Goal: Task Accomplishment & Management: Manage account settings

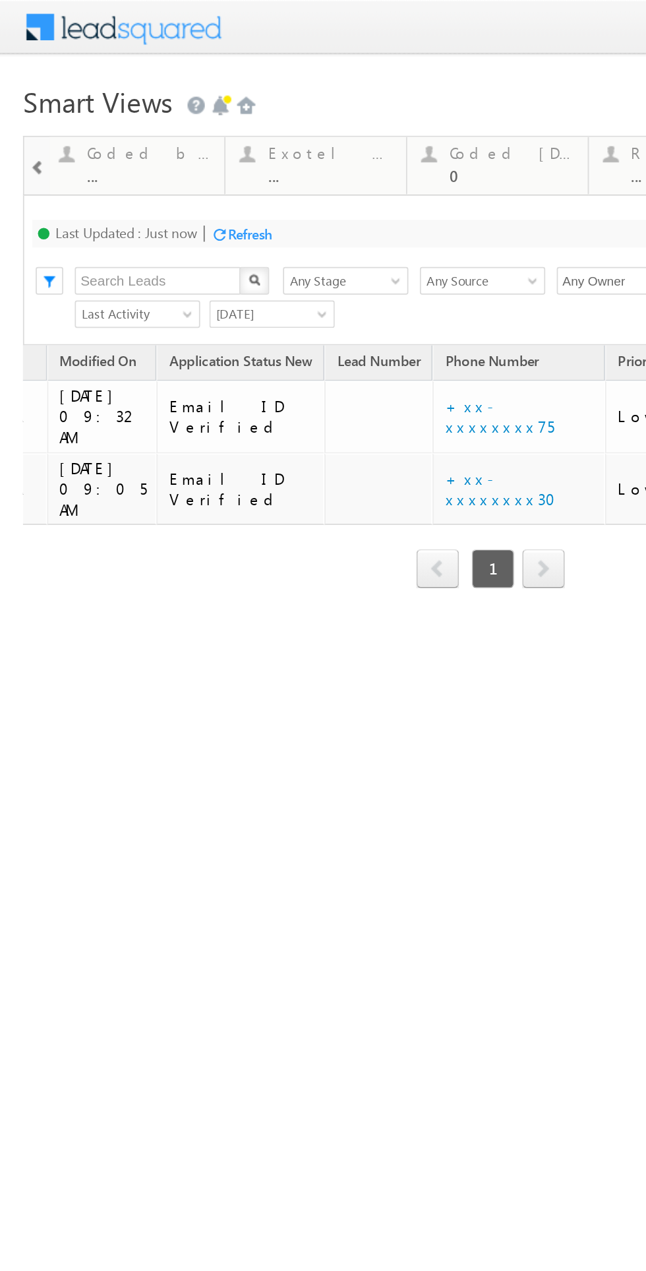
scroll to position [0, 278]
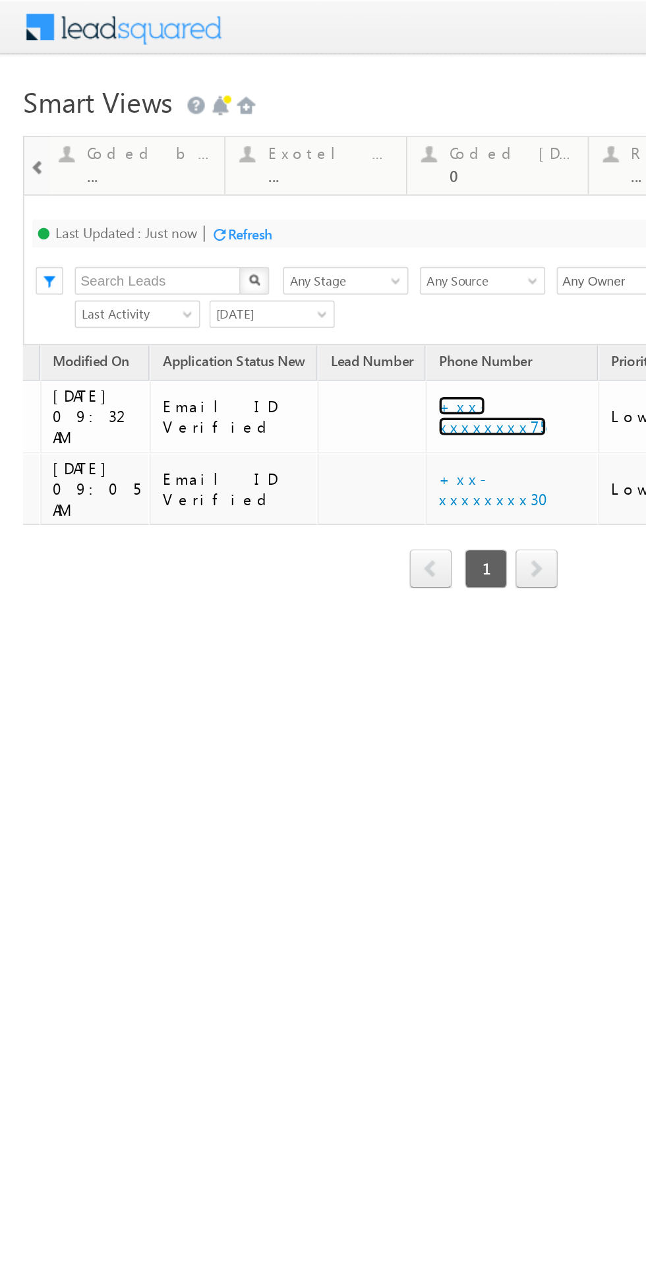
click at [251, 229] on link "+xx-xxxxxxxx75" at bounding box center [282, 238] width 62 height 23
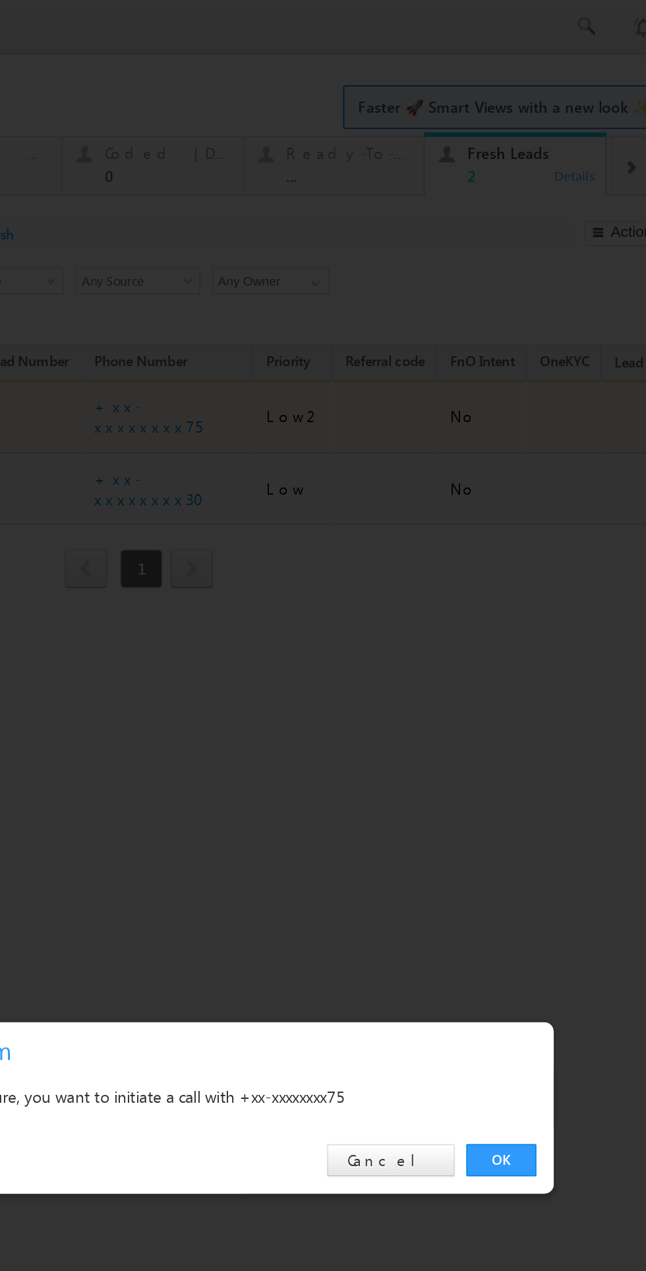
click at [132, 674] on link "OK" at bounding box center [141, 664] width 40 height 18
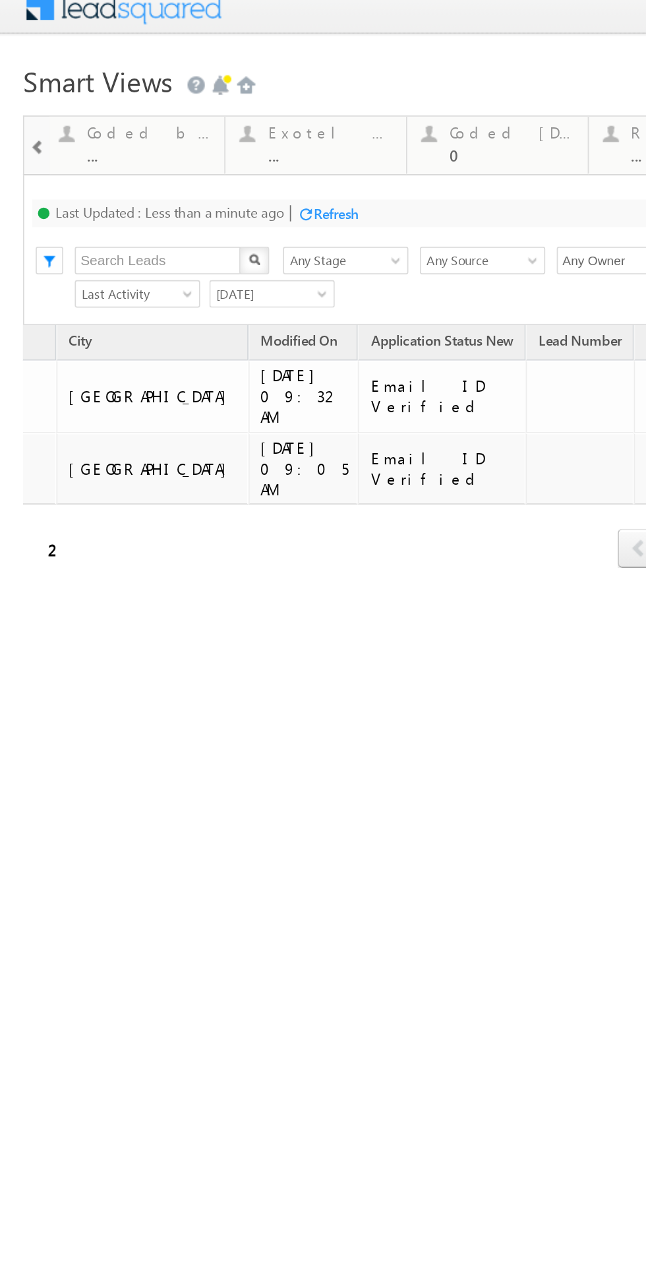
scroll to position [0, 159]
click at [371, 249] on link "+xx-xxxxxxxx30" at bounding box center [406, 260] width 71 height 23
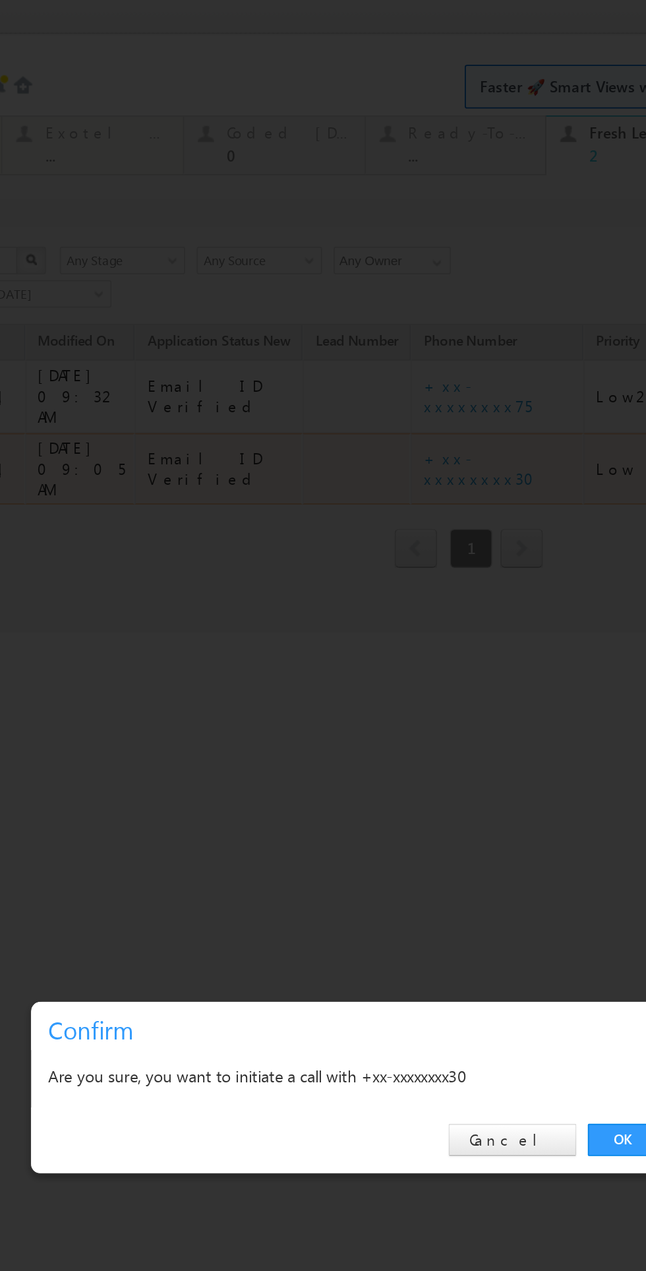
click at [253, 659] on div "OK Cancel" at bounding box center [107, 645] width 369 height 38
click at [253, 658] on div "OK Cancel" at bounding box center [107, 645] width 369 height 38
click at [252, 658] on div "OK Cancel" at bounding box center [107, 645] width 369 height 38
click at [245, 661] on div "OK Cancel" at bounding box center [107, 645] width 369 height 38
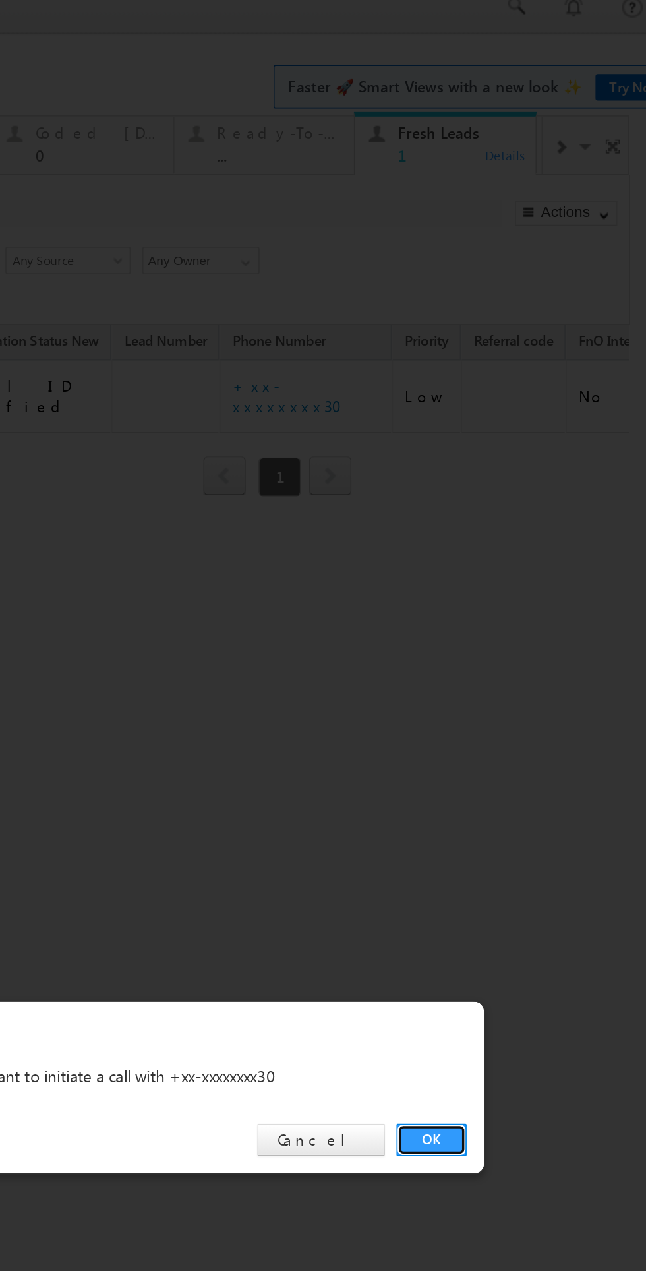
click at [54, 647] on link "OK" at bounding box center [71, 645] width 40 height 18
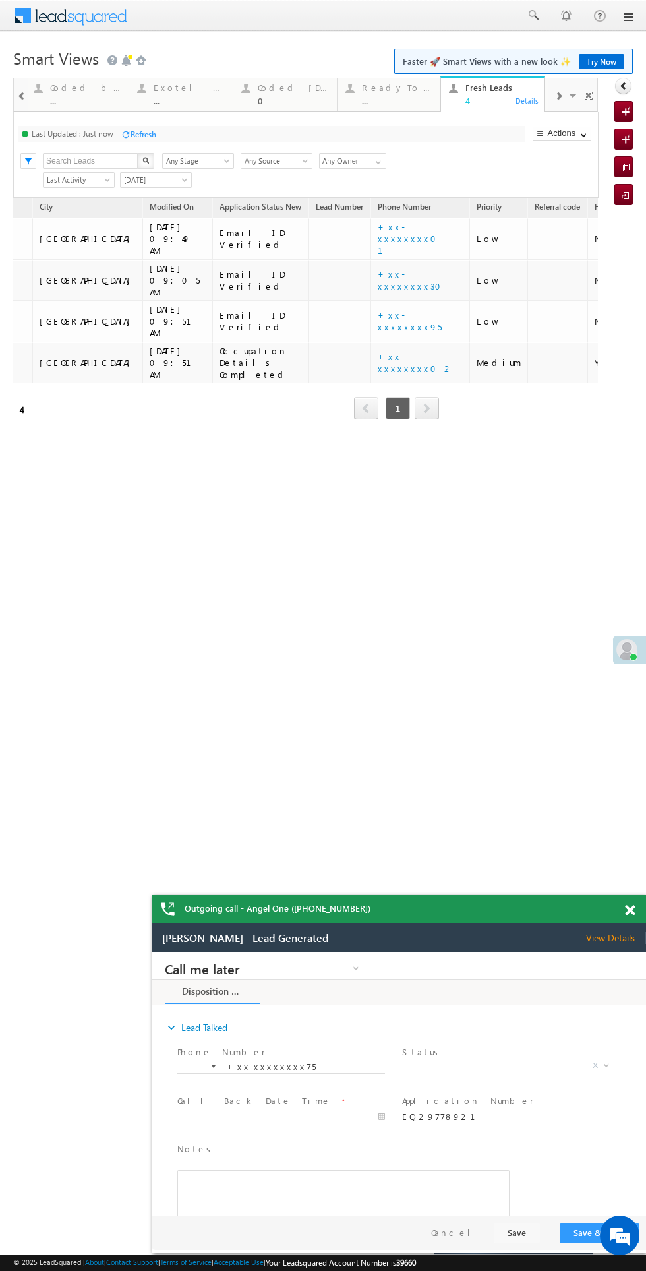
scroll to position [0, 0]
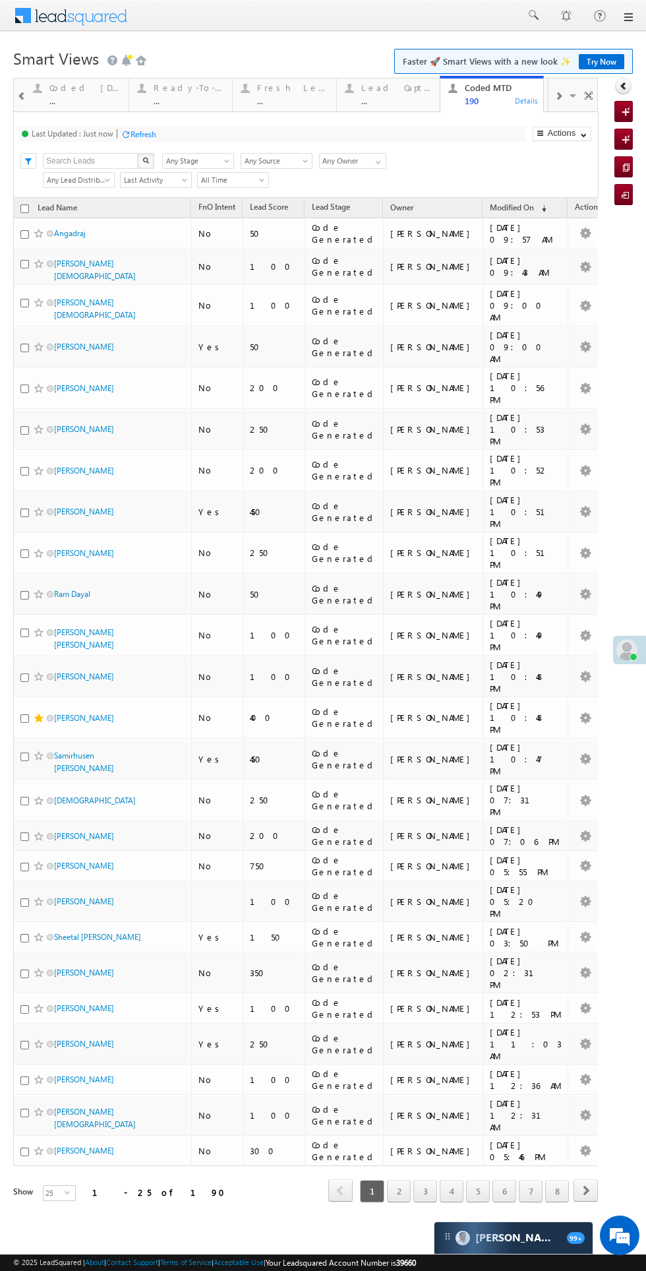
click at [271, 88] on div "Fresh Leads" at bounding box center [292, 87] width 71 height 11
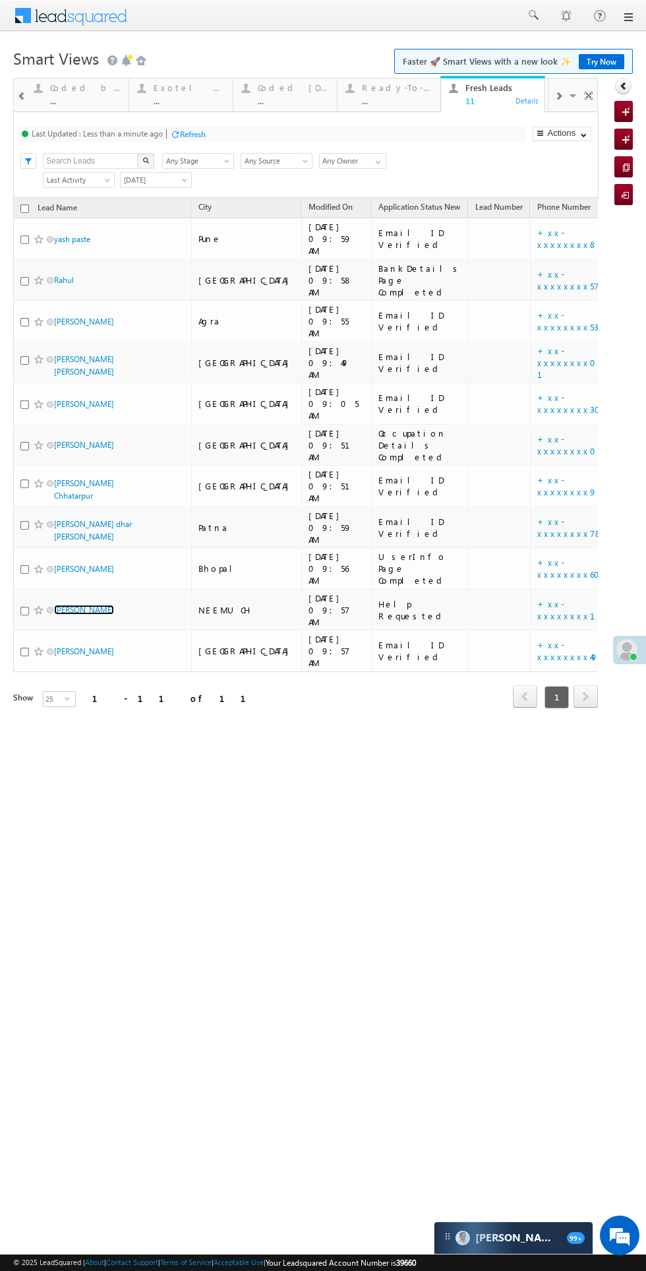
click at [68, 605] on link "Rajesh" at bounding box center [84, 610] width 60 height 10
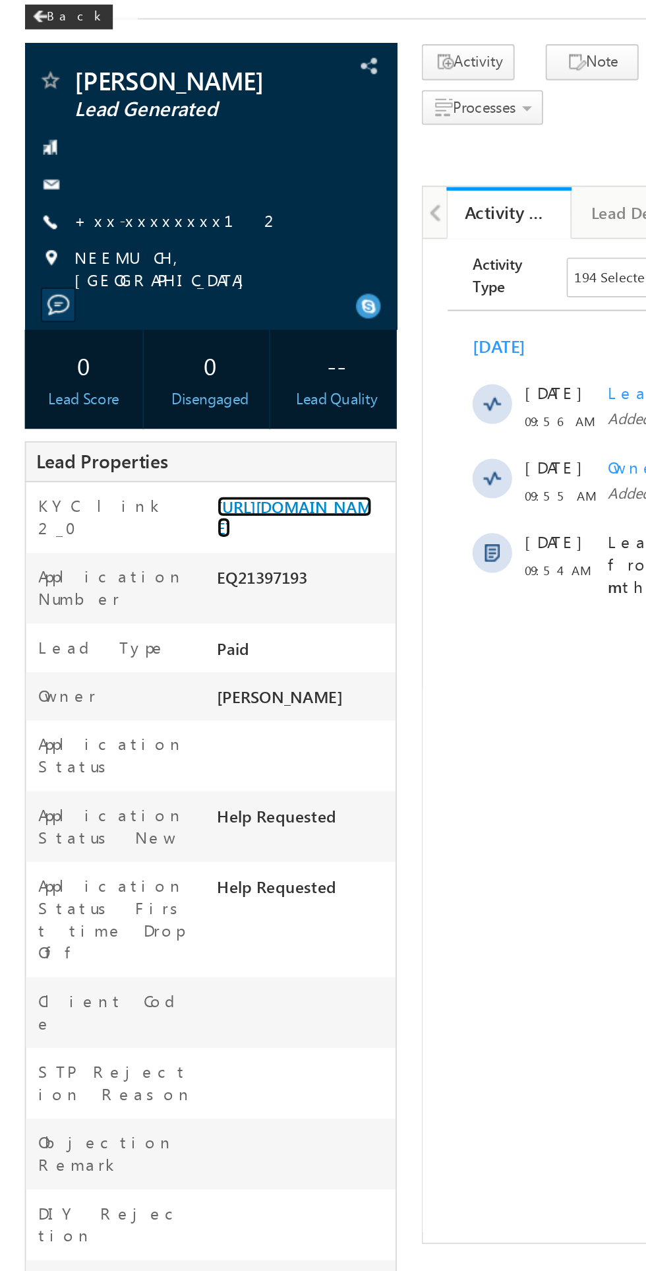
click at [158, 348] on link "https://angelbroking1-pk3em7sa.customui-test.leadsquared.com?leadId=5862ba87-54…" at bounding box center [156, 343] width 82 height 22
click at [82, 183] on link "+xx-xxxxxxxx12" at bounding box center [95, 184] width 110 height 11
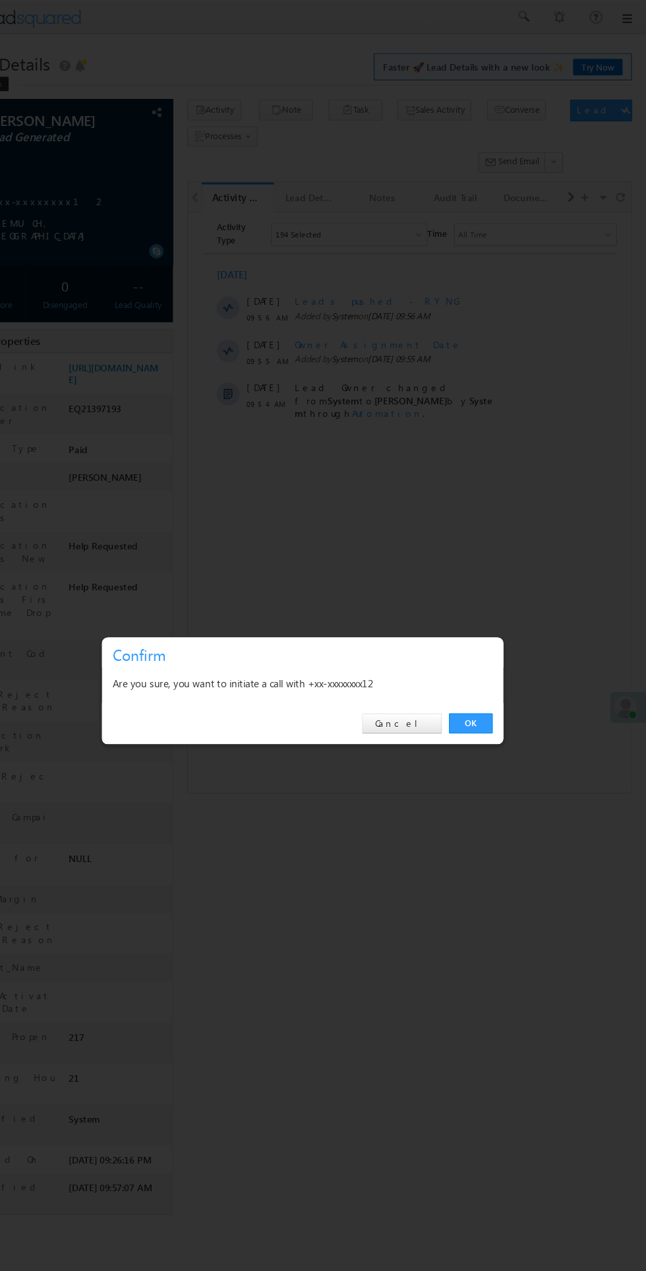
click at [497, 669] on link "OK" at bounding box center [485, 664] width 40 height 18
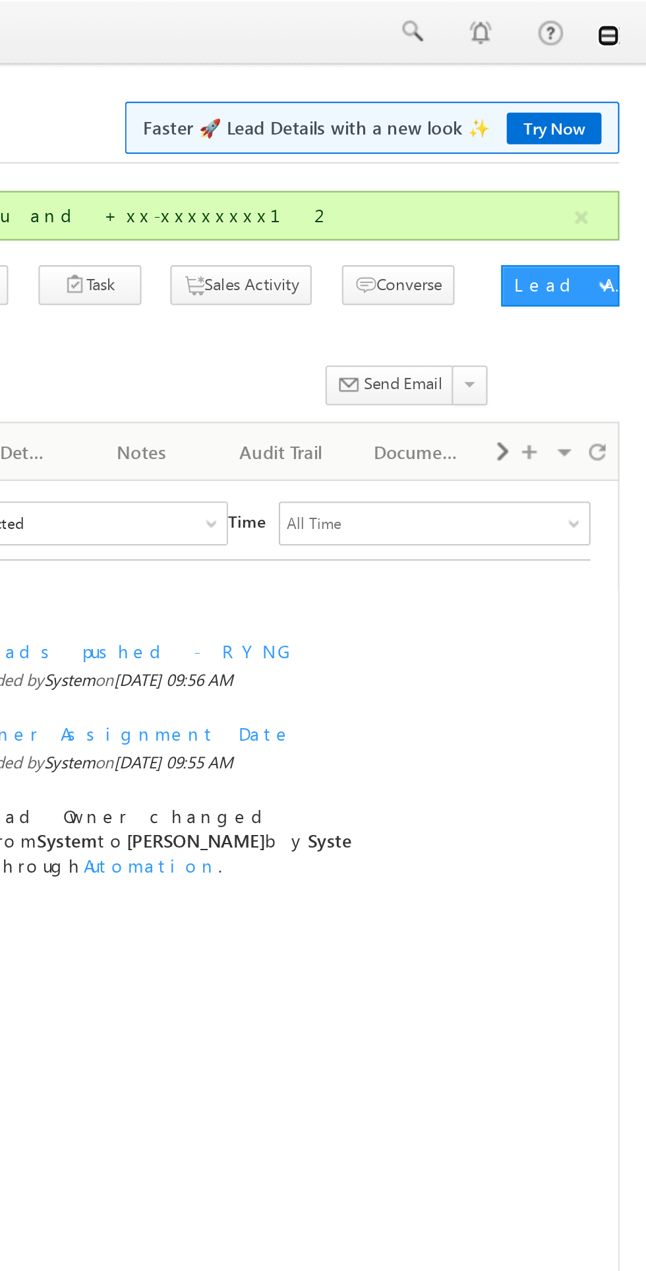
click at [630, 16] on link at bounding box center [628, 17] width 11 height 11
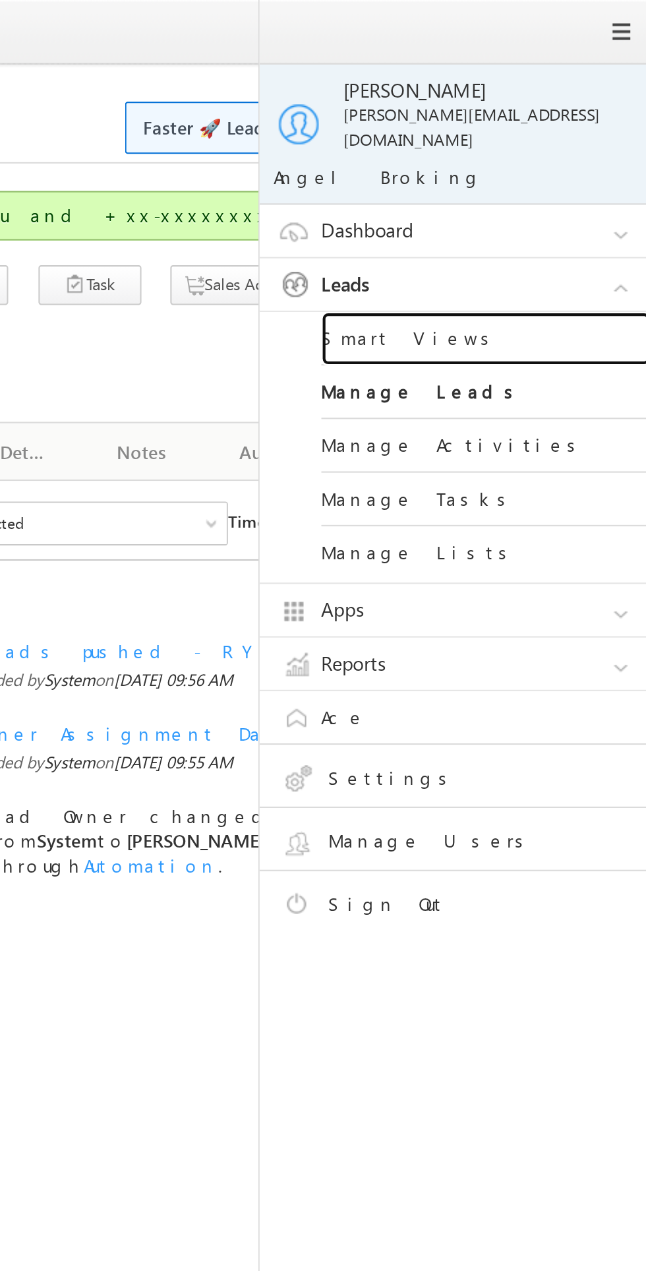
click at [534, 155] on link "Smart Views" at bounding box center [569, 163] width 158 height 26
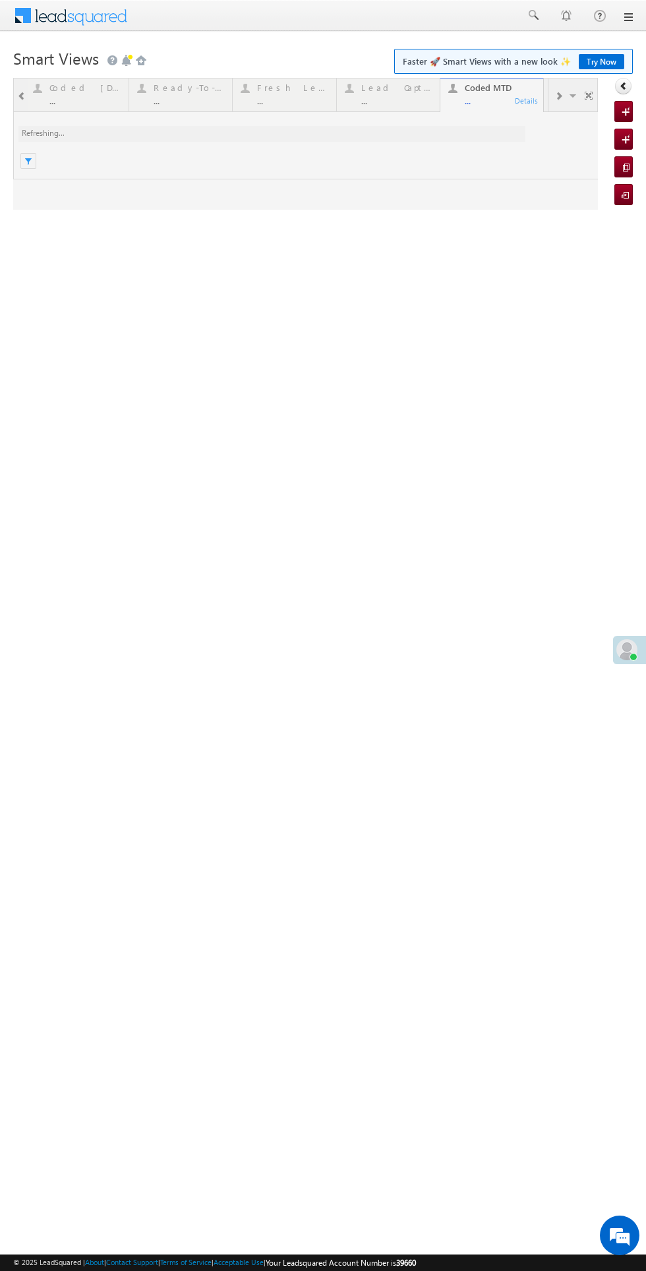
click at [449, 407] on html "Menu [PERSON_NAME] [PERSON_NAME] @ange lbrok ing.c om" at bounding box center [323, 203] width 646 height 407
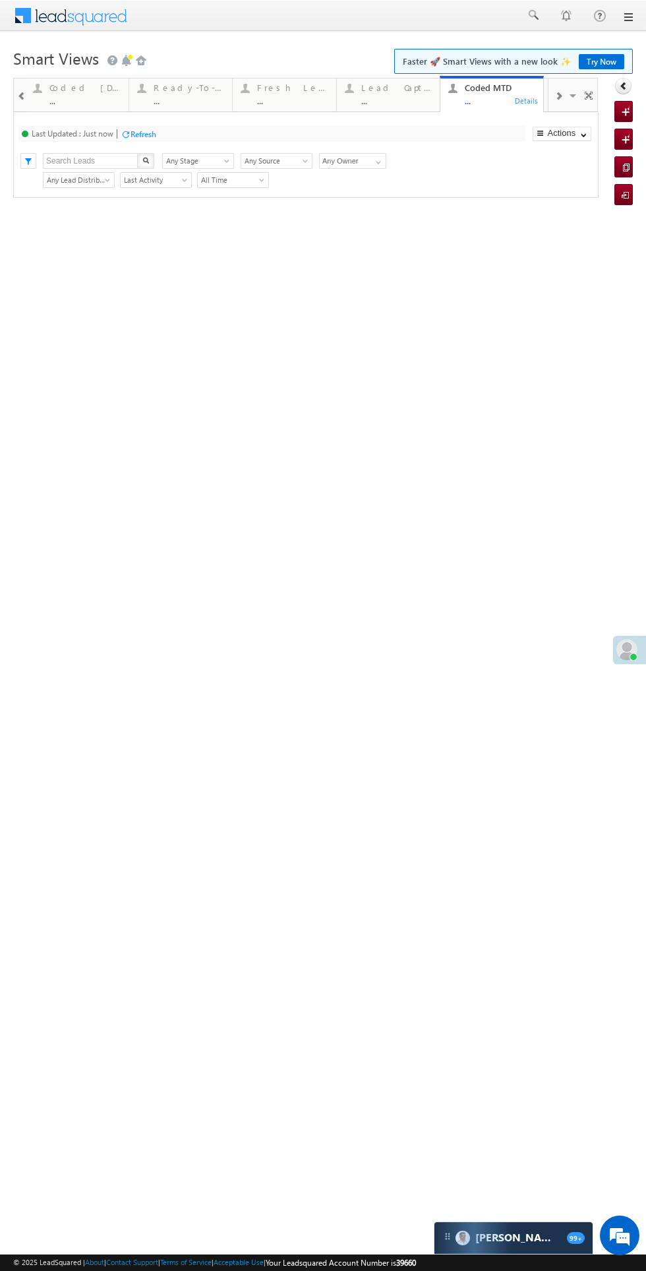
click at [282, 92] on div "Fresh Leads" at bounding box center [292, 87] width 71 height 11
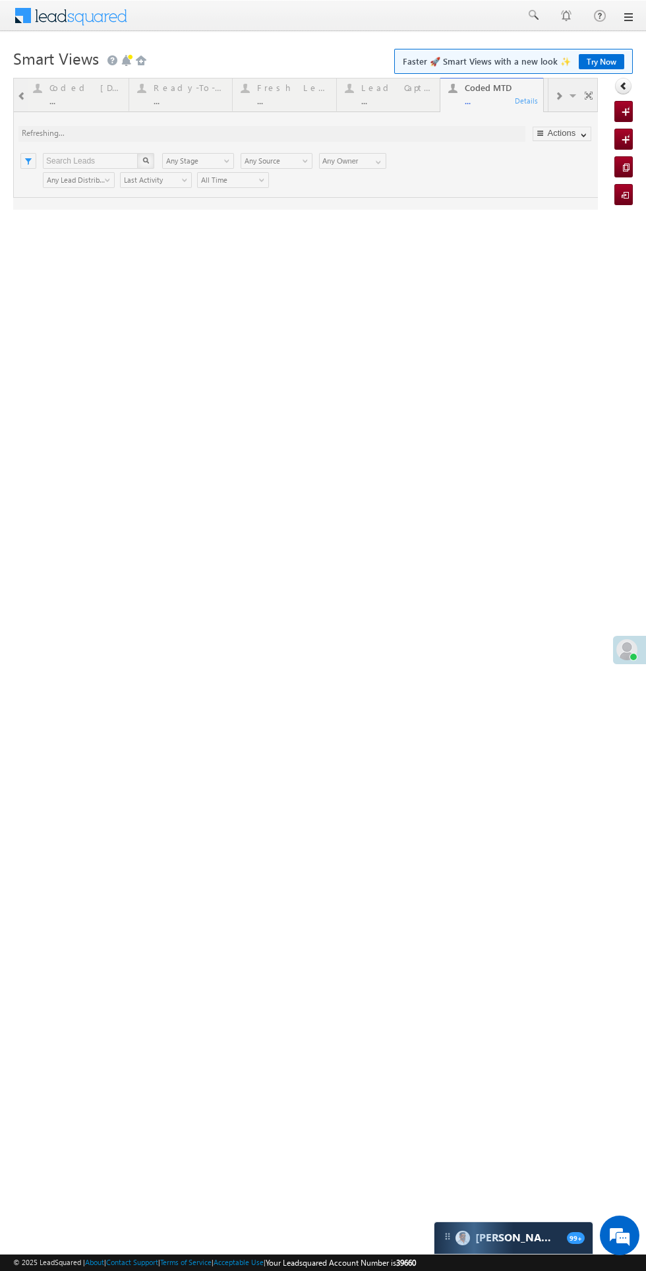
click at [291, 103] on div at bounding box center [305, 144] width 585 height 132
click at [298, 90] on div at bounding box center [305, 144] width 585 height 132
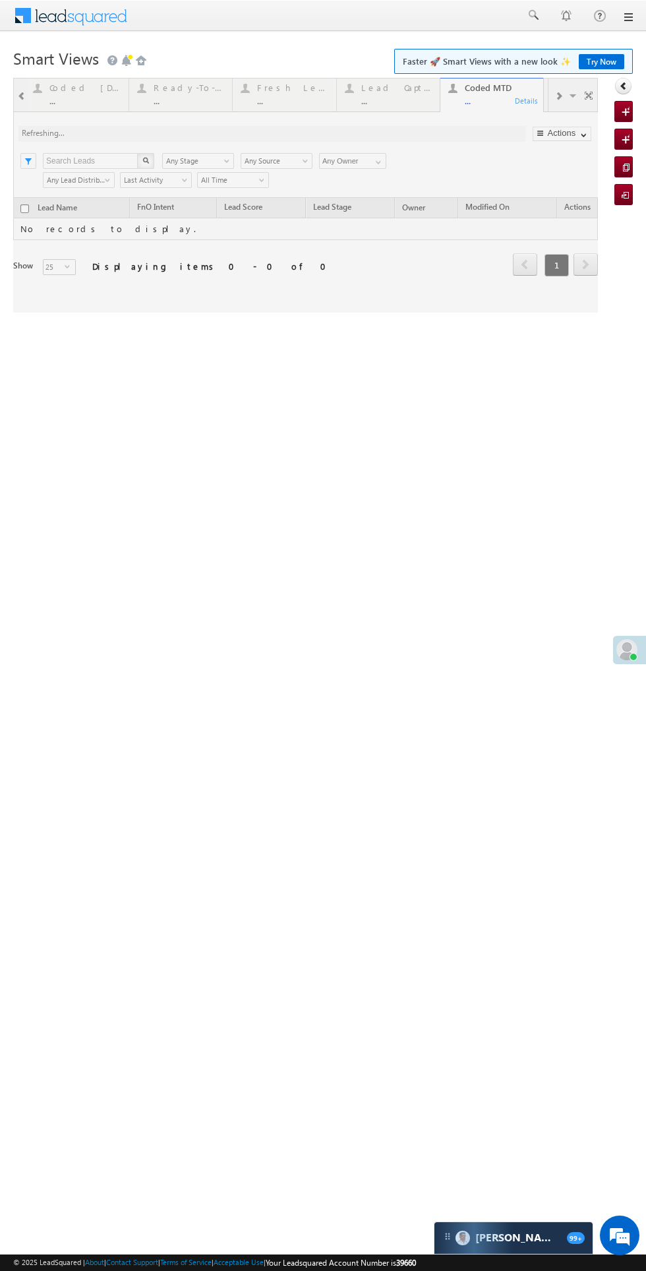
click at [333, 137] on div at bounding box center [305, 195] width 585 height 235
click at [334, 137] on div at bounding box center [305, 195] width 585 height 235
click at [340, 121] on div at bounding box center [305, 195] width 585 height 235
click at [328, 137] on div at bounding box center [305, 195] width 585 height 235
click at [346, 120] on div at bounding box center [305, 195] width 585 height 235
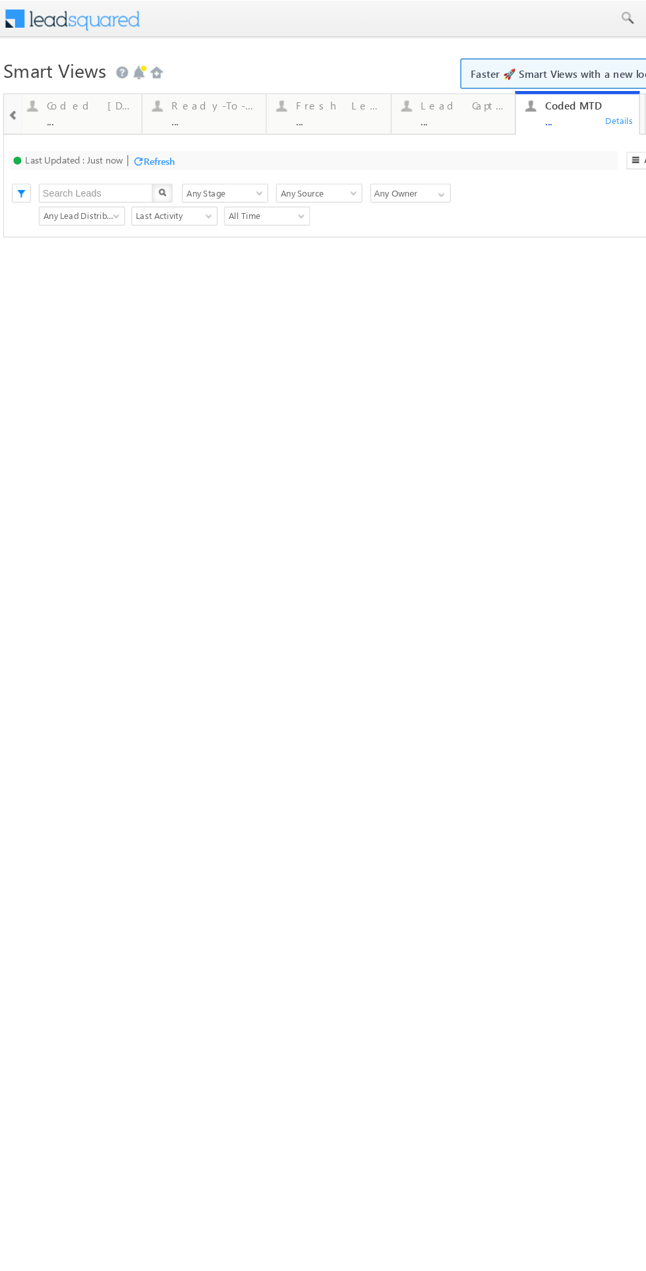
click at [17, 371] on div "Smart Views Getting Started Faster 🚀 Smart Views with a new look ✨ Try Now Quic…" at bounding box center [311, 209] width 620 height 330
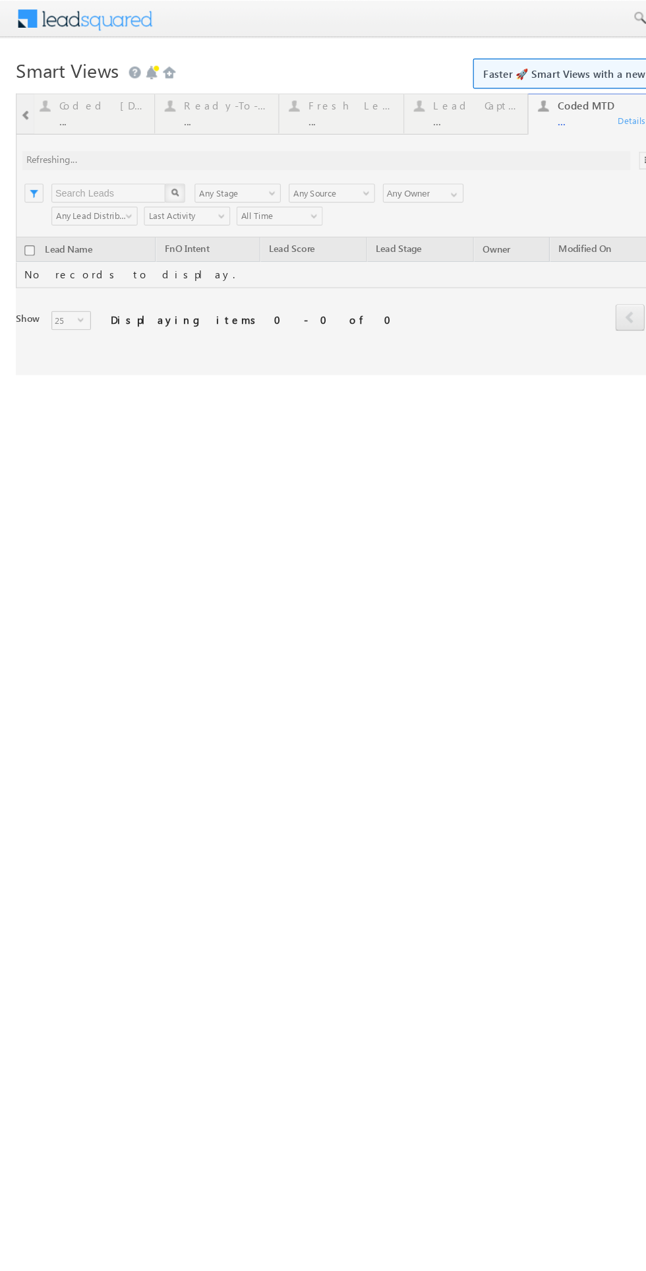
click at [450, 407] on html "Menu [PERSON_NAME] [PERSON_NAME] @ange lbrok ing.c om" at bounding box center [323, 203] width 646 height 407
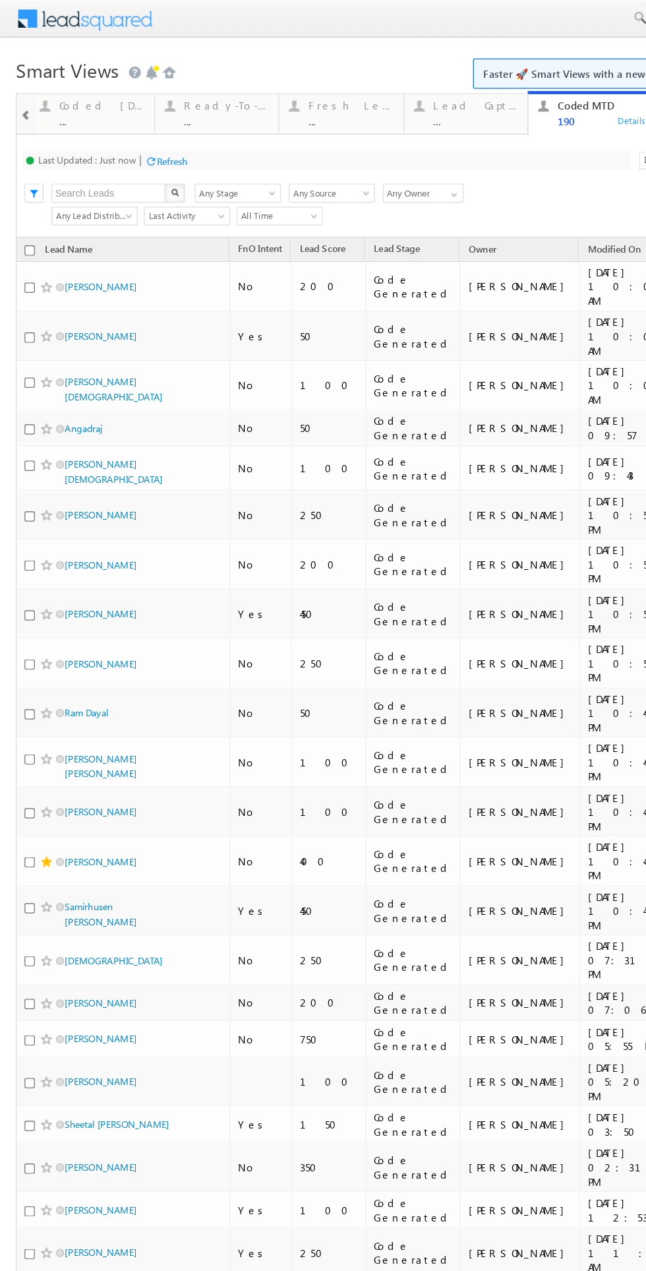
click at [292, 86] on div "Fresh Leads" at bounding box center [292, 87] width 71 height 11
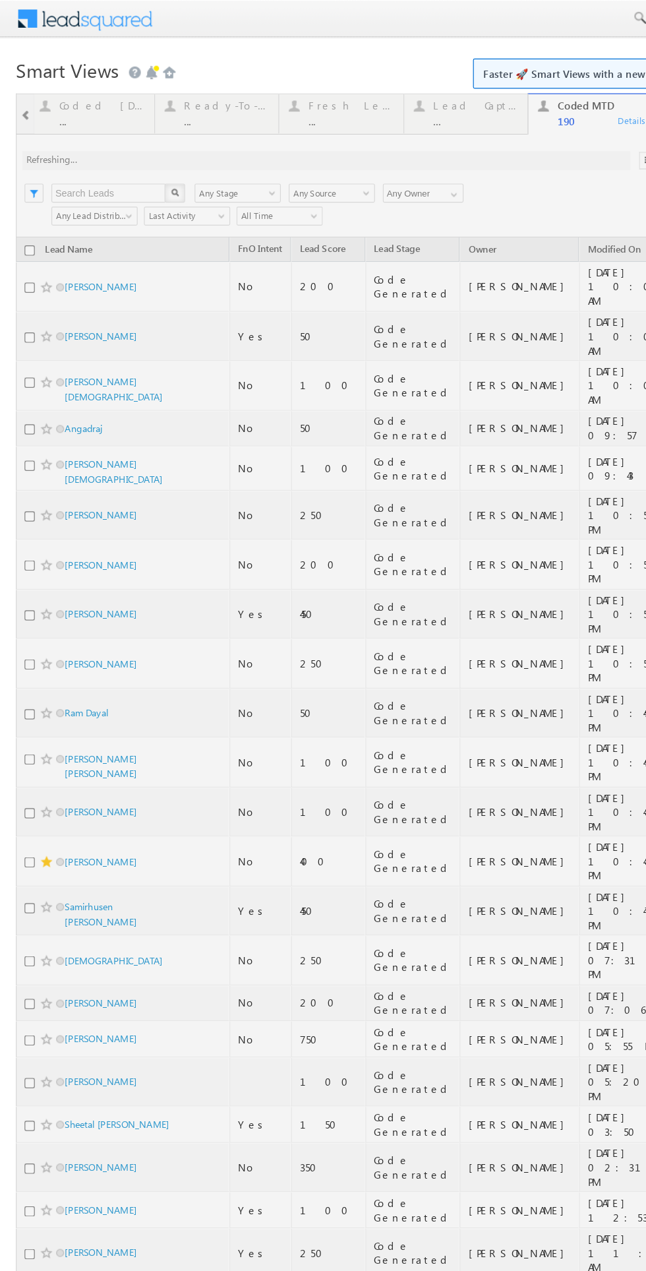
click at [284, 94] on div at bounding box center [305, 658] width 585 height 1161
click at [289, 88] on div at bounding box center [305, 658] width 585 height 1161
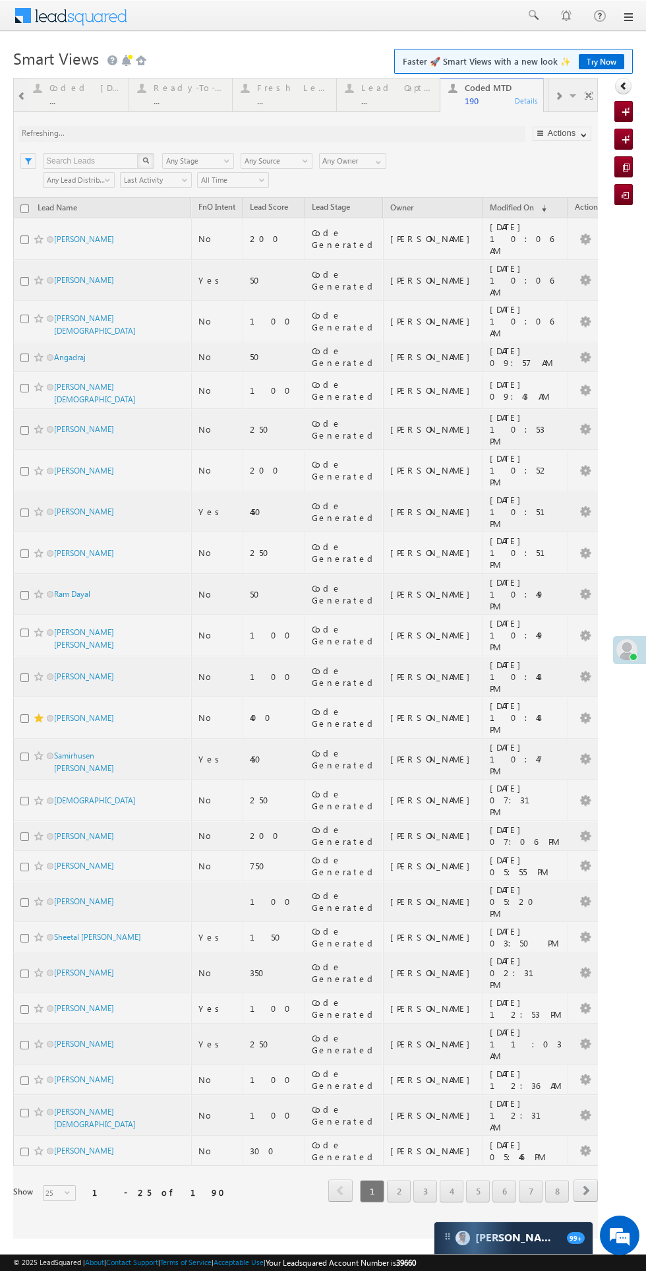
click at [266, 88] on div at bounding box center [305, 658] width 585 height 1161
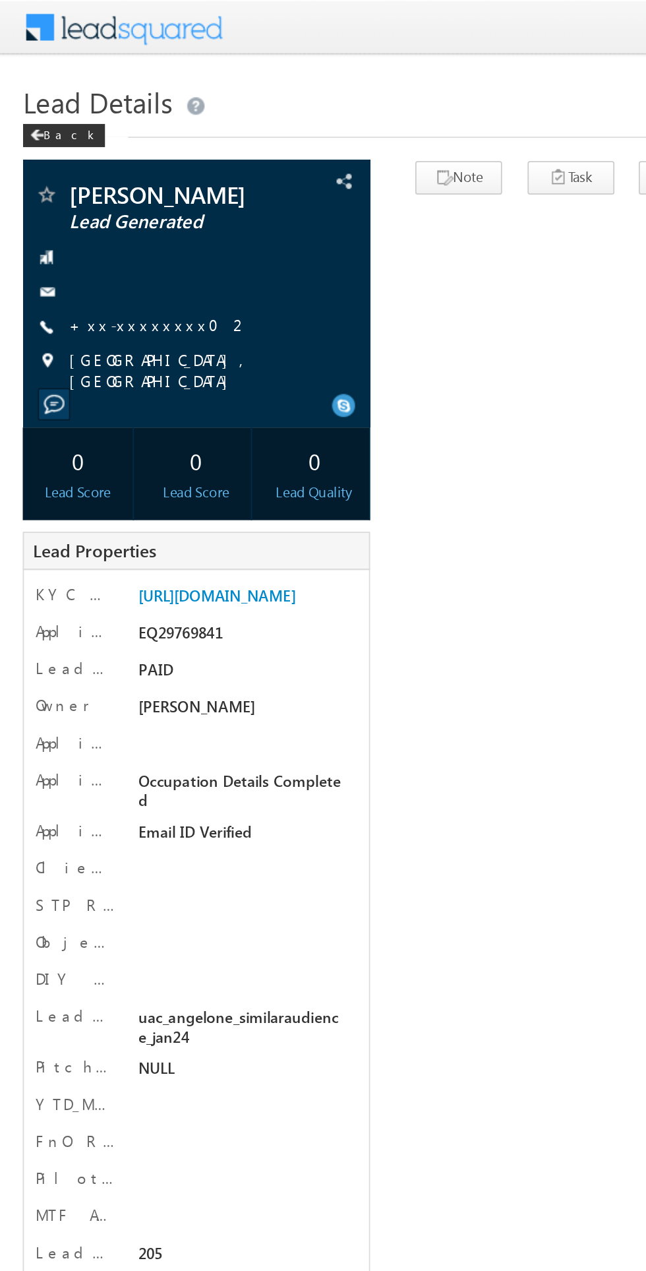
click at [75, 183] on link "+xx-xxxxxxxx02" at bounding box center [91, 184] width 103 height 11
click at [305, 326] on div "[PERSON_NAME] Lead Generated" at bounding box center [323, 458] width 620 height 733
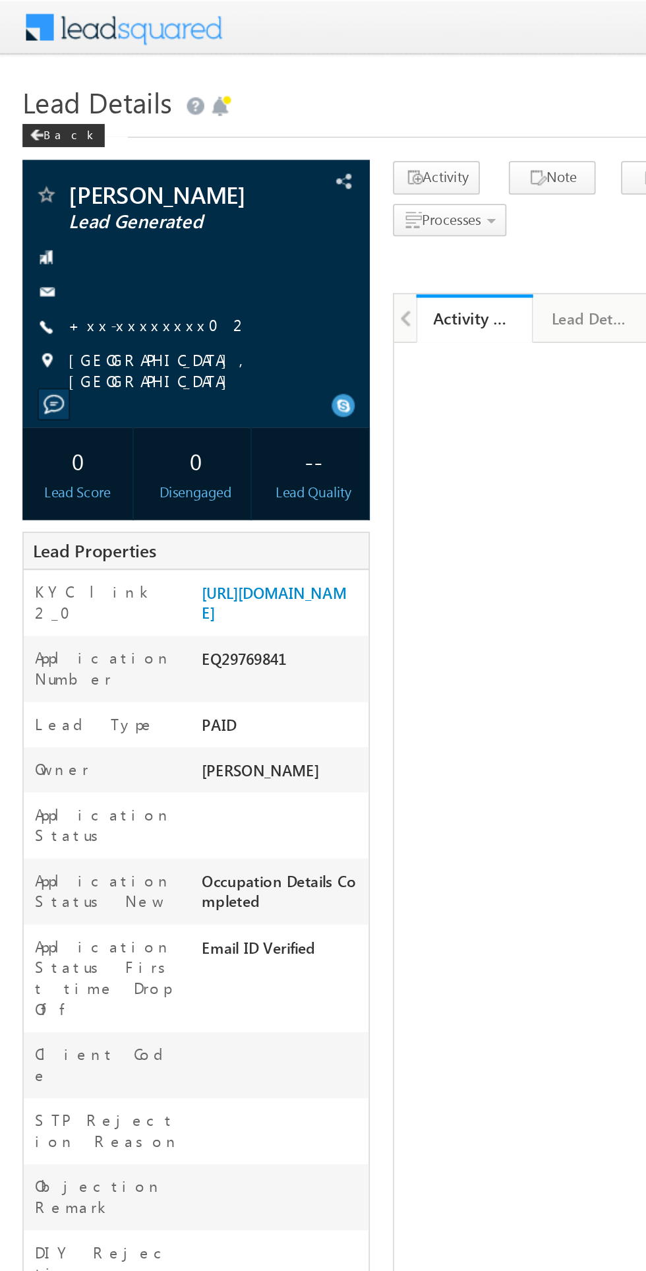
click at [79, 185] on link "+xx-xxxxxxxx02" at bounding box center [91, 184] width 103 height 11
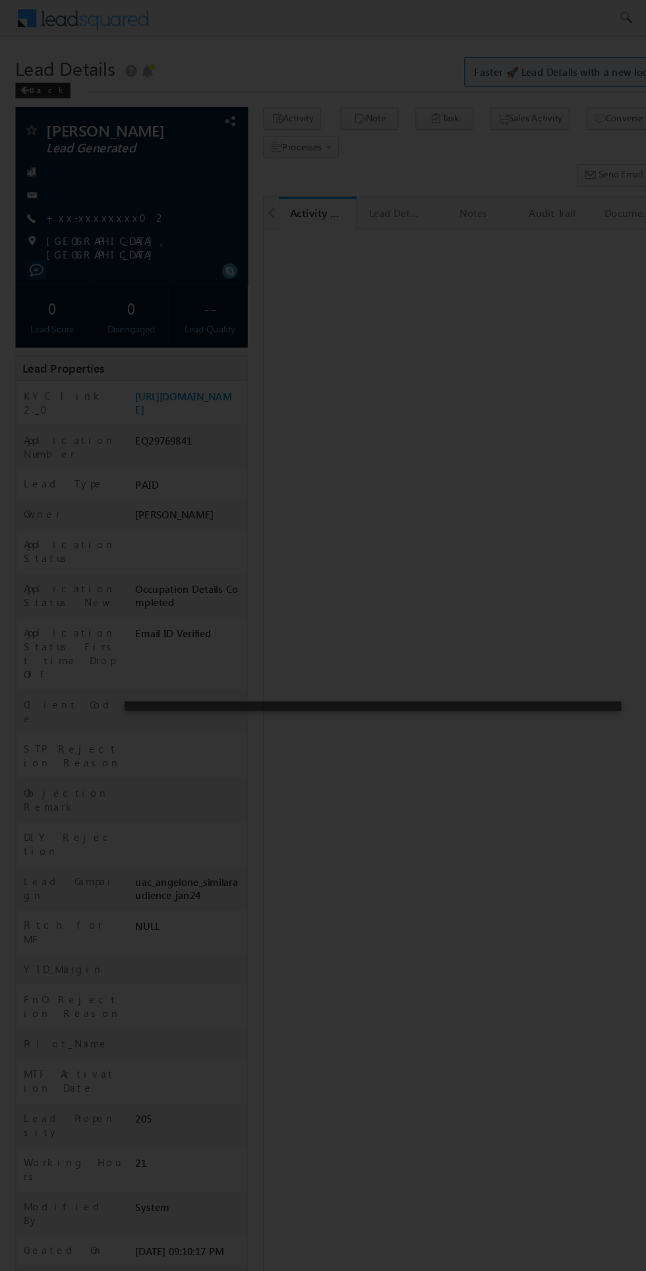
click at [388, 776] on div at bounding box center [323, 635] width 646 height 1271
click at [405, 435] on div at bounding box center [323, 635] width 646 height 1271
click at [448, 453] on div at bounding box center [323, 635] width 646 height 1271
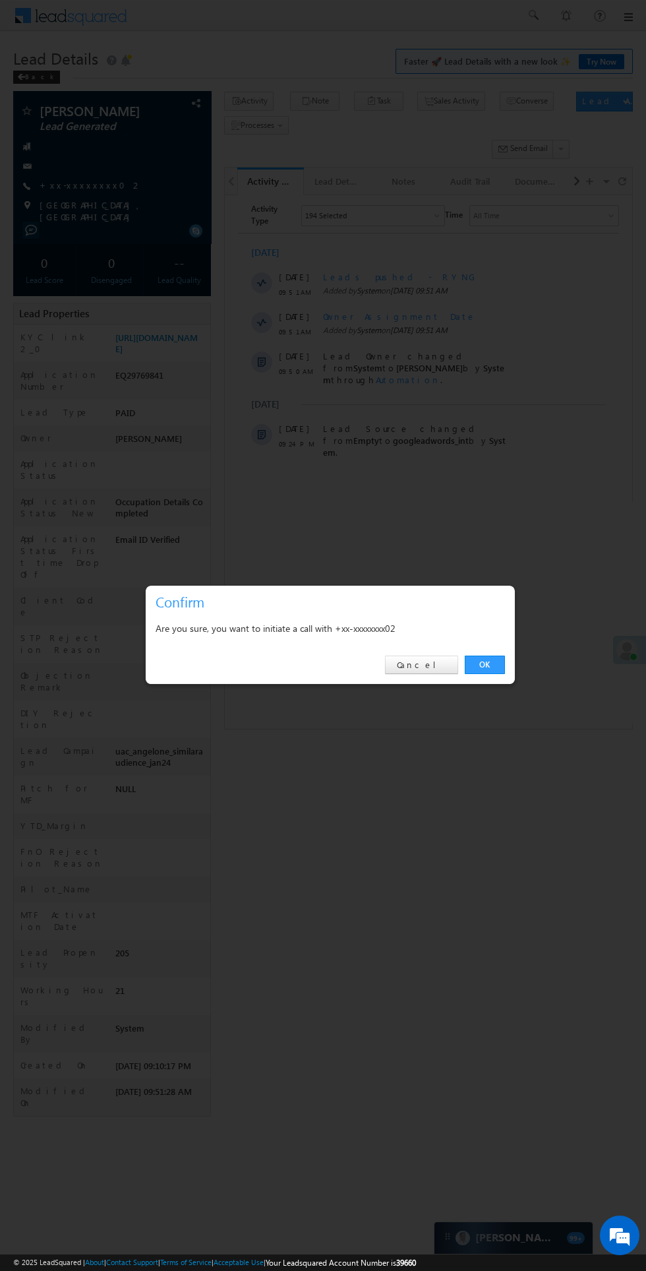
click at [483, 662] on link "OK" at bounding box center [485, 664] width 40 height 18
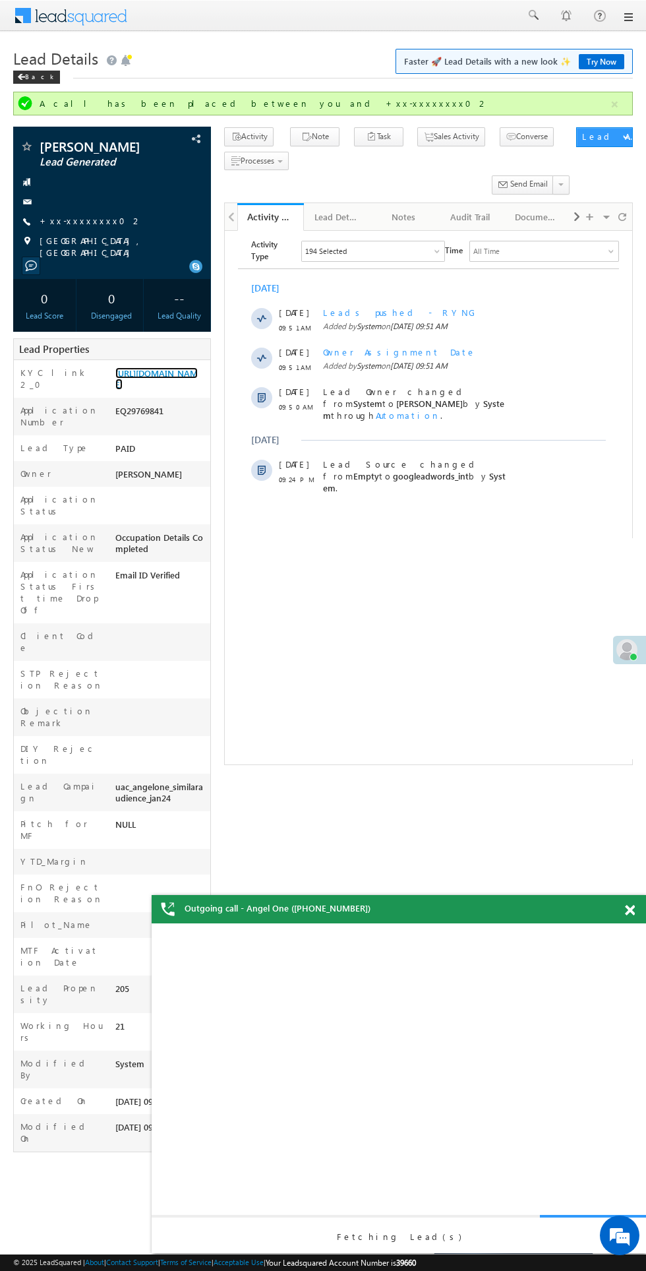
click at [129, 386] on link "[URL][DOMAIN_NAME]" at bounding box center [156, 378] width 82 height 22
